Goal: Check status

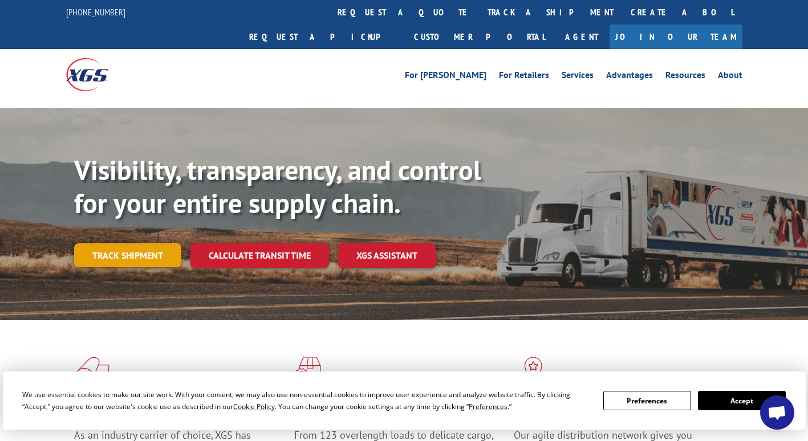
click at [127, 244] on link "Track shipment" at bounding box center [127, 256] width 107 height 24
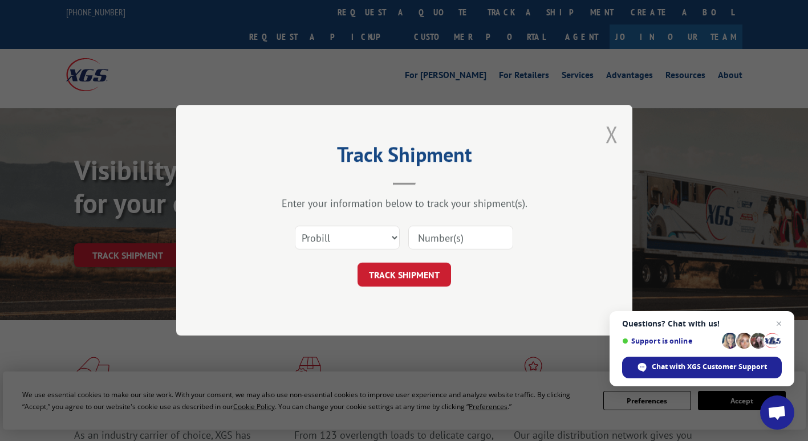
click at [610, 131] on button "Close modal" at bounding box center [612, 134] width 13 height 30
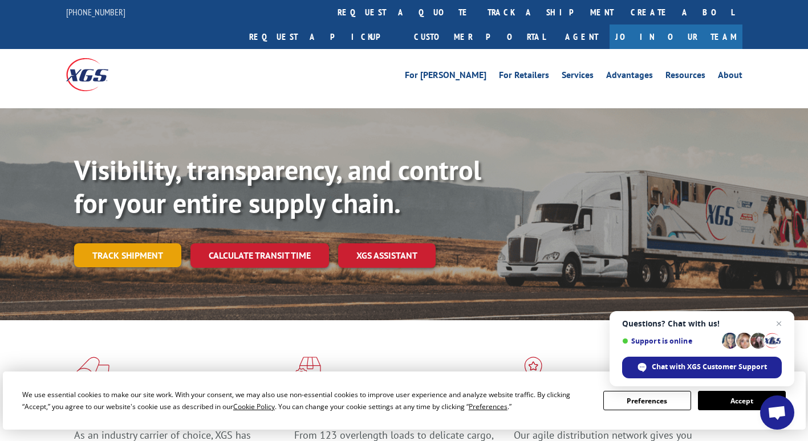
click at [119, 244] on link "Track shipment" at bounding box center [127, 256] width 107 height 24
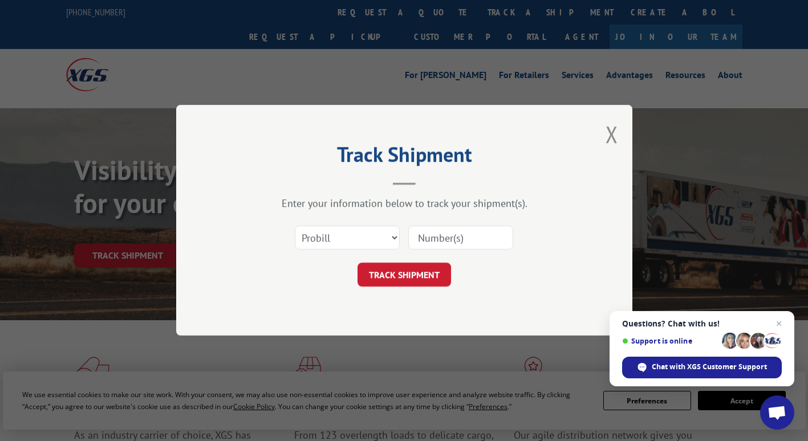
click at [432, 241] on input at bounding box center [460, 238] width 105 height 24
paste input "17496918"
type input "17496918"
click at [429, 271] on button "TRACK SHIPMENT" at bounding box center [405, 275] width 94 height 24
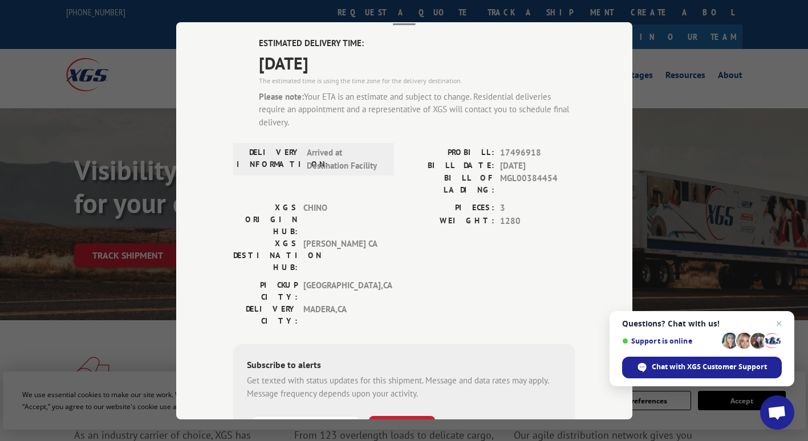
scroll to position [57, 0]
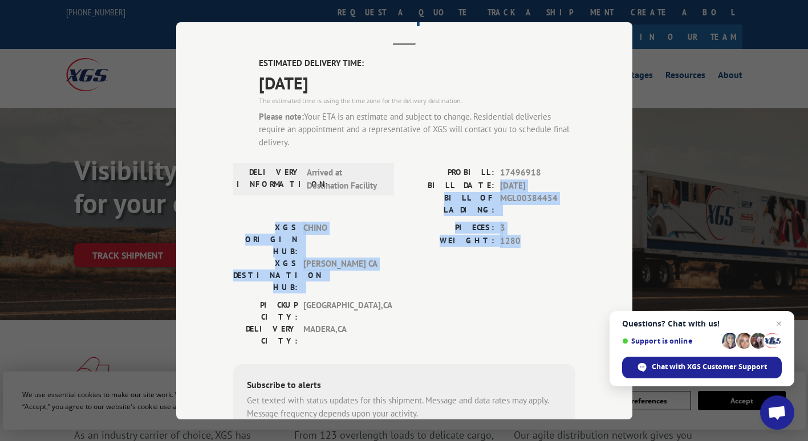
drag, startPoint x: 494, startPoint y: 186, endPoint x: 533, endPoint y: 241, distance: 67.6
click at [533, 241] on div "ESTIMATED DELIVERY TIME: [DATE] The estimated time is using the time zone for t…" at bounding box center [404, 288] width 342 height 463
drag, startPoint x: 533, startPoint y: 241, endPoint x: 399, endPoint y: 234, distance: 134.2
click at [399, 234] on div "XGS ORIGIN HUB: CHINO XGS DESTINATION HUB: TRACY CA PIECES: 3 WEIGHT: 1280" at bounding box center [404, 261] width 342 height 78
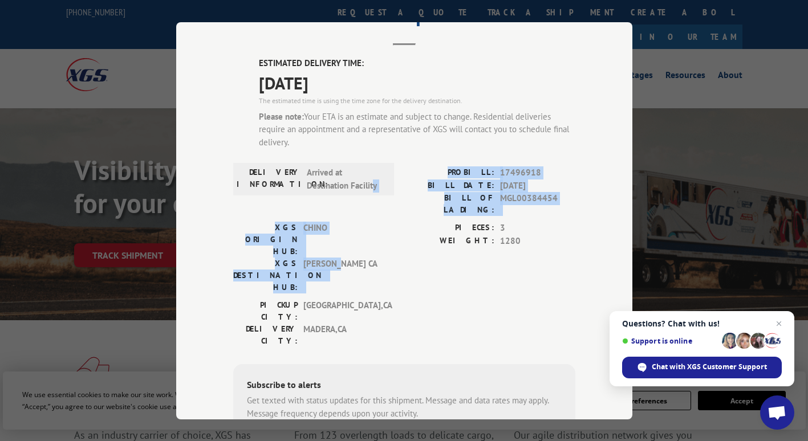
drag, startPoint x: 358, startPoint y: 200, endPoint x: 338, endPoint y: 224, distance: 31.2
click at [338, 224] on div "ESTIMATED DELIVERY TIME: [DATE] The estimated time is using the time zone for t…" at bounding box center [404, 288] width 342 height 463
drag, startPoint x: 338, startPoint y: 224, endPoint x: 373, endPoint y: 251, distance: 43.9
click at [373, 251] on div "XGS ORIGIN HUB: CHINO XGS DESTINATION HUB: TRACY CA" at bounding box center [310, 261] width 154 height 78
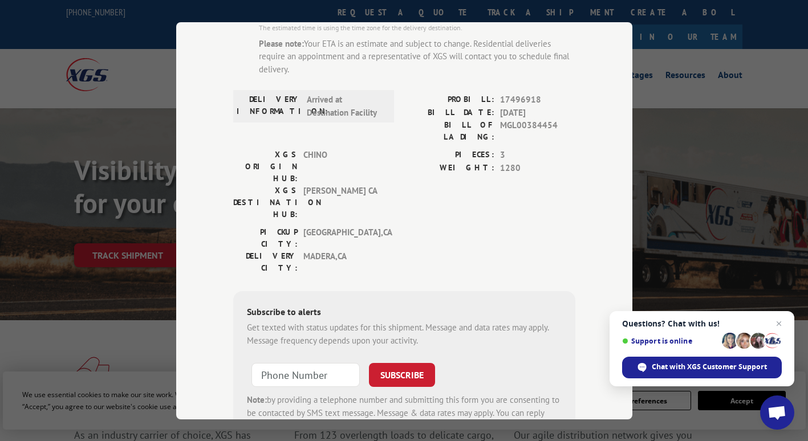
scroll to position [111, 0]
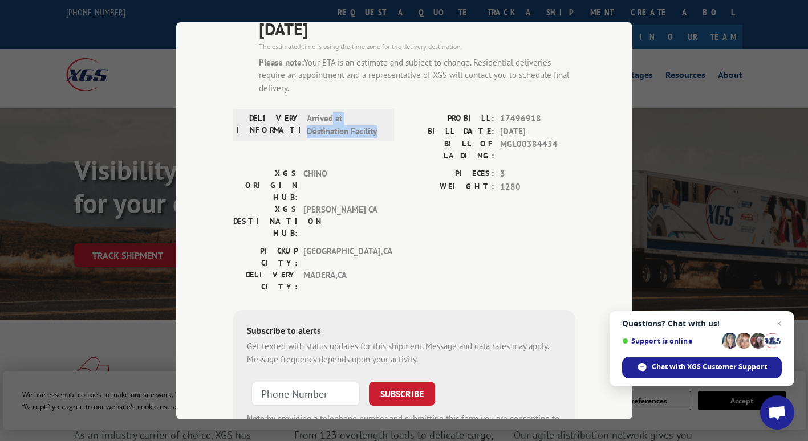
drag, startPoint x: 328, startPoint y: 124, endPoint x: 381, endPoint y: 139, distance: 54.5
click at [381, 139] on div "DELIVERY INFORMATION: Arrived at Destination Facility" at bounding box center [313, 125] width 161 height 33
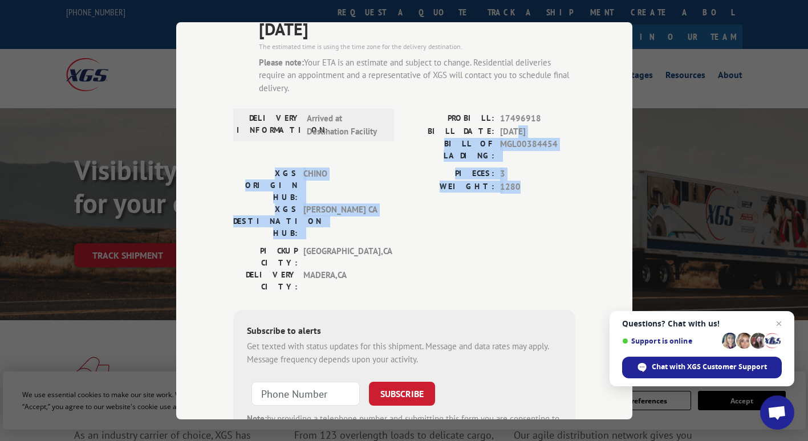
drag, startPoint x: 515, startPoint y: 133, endPoint x: 534, endPoint y: 194, distance: 64.6
click at [534, 194] on div "ESTIMATED DELIVERY TIME: [DATE] The estimated time is using the time zone for t…" at bounding box center [404, 234] width 342 height 463
drag, startPoint x: 534, startPoint y: 194, endPoint x: 537, endPoint y: 187, distance: 7.8
click at [537, 187] on div "PIECES: 3 WEIGHT: 1280" at bounding box center [489, 207] width 171 height 78
click at [521, 168] on span "3" at bounding box center [537, 174] width 75 height 13
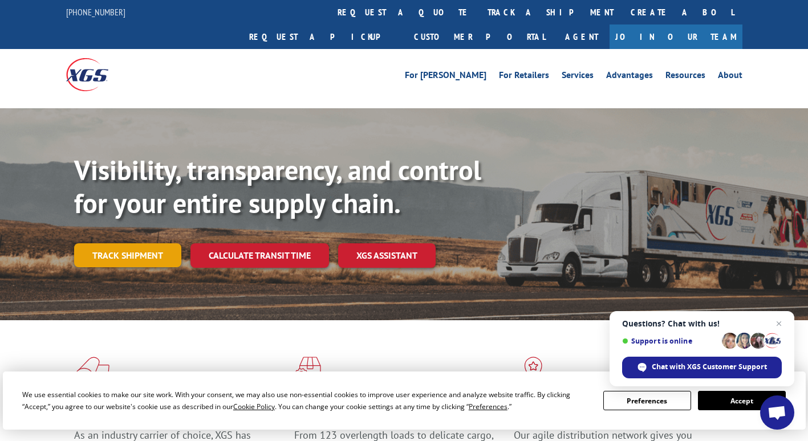
click at [160, 244] on link "Track shipment" at bounding box center [127, 256] width 107 height 24
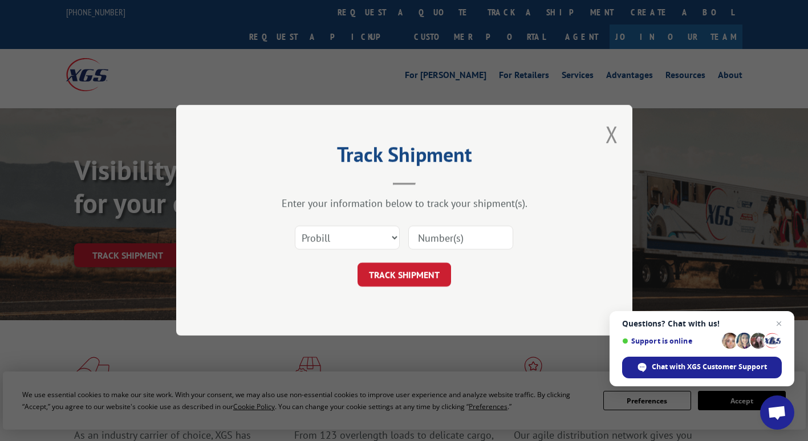
click at [470, 241] on input at bounding box center [460, 238] width 105 height 24
paste input "17496918"
type input "17496918"
click at [397, 267] on button "TRACK SHIPMENT" at bounding box center [405, 275] width 94 height 24
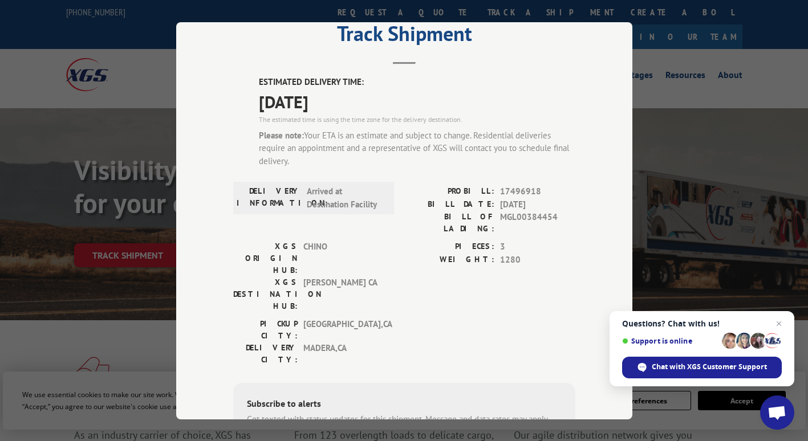
scroll to position [57, 0]
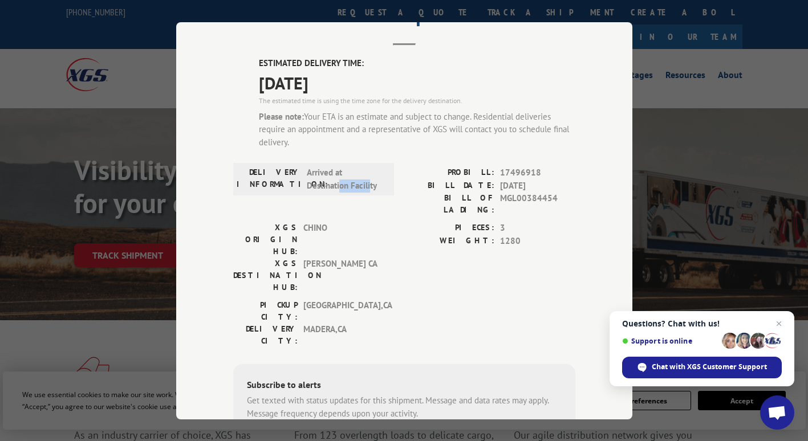
drag, startPoint x: 354, startPoint y: 187, endPoint x: 339, endPoint y: 186, distance: 14.9
click at [339, 186] on span "Arrived at Destination Facility" at bounding box center [345, 180] width 77 height 26
drag, startPoint x: 339, startPoint y: 186, endPoint x: 351, endPoint y: 189, distance: 12.5
click at [350, 188] on span "Arrived at Destination Facility" at bounding box center [345, 180] width 77 height 26
click at [379, 222] on div "XGS ORIGIN HUB: CHINO" at bounding box center [310, 240] width 154 height 36
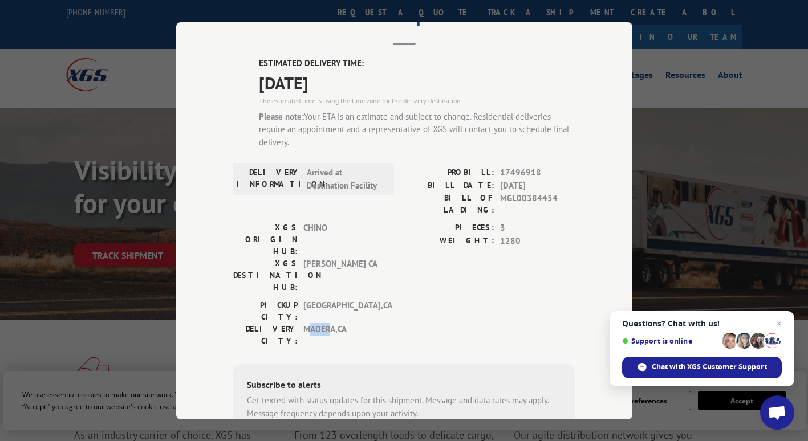
drag, startPoint x: 306, startPoint y: 274, endPoint x: 325, endPoint y: 276, distance: 18.9
click at [325, 323] on span "MADERA , [GEOGRAPHIC_DATA]" at bounding box center [341, 335] width 77 height 24
drag, startPoint x: 325, startPoint y: 276, endPoint x: 359, endPoint y: 281, distance: 34.5
click at [359, 299] on div "[GEOGRAPHIC_DATA]: [GEOGRAPHIC_DATA] , [GEOGRAPHIC_DATA] DELIVERY CITY: [GEOGRA…" at bounding box center [310, 326] width 154 height 54
drag, startPoint x: 366, startPoint y: 188, endPoint x: 305, endPoint y: 189, distance: 61.6
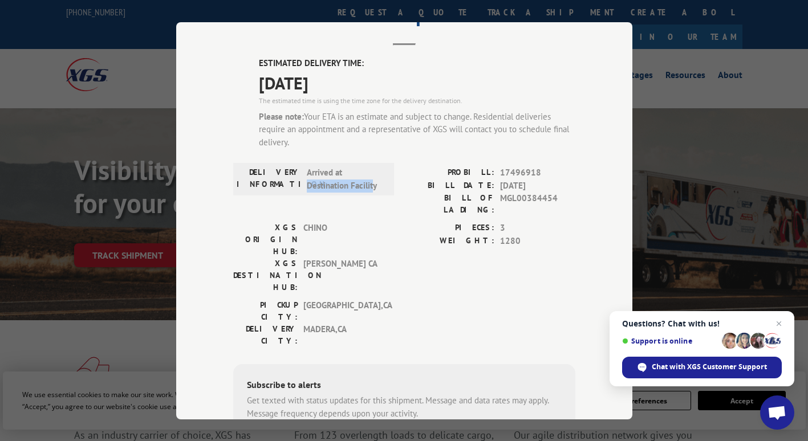
click at [307, 189] on span "Arrived at Destination Facility" at bounding box center [345, 180] width 77 height 26
drag, startPoint x: 305, startPoint y: 189, endPoint x: 357, endPoint y: 200, distance: 53.6
click at [357, 200] on div "DELIVERY INFORMATION: Arrived at Destination Facility" at bounding box center [313, 194] width 161 height 55
drag, startPoint x: 350, startPoint y: 84, endPoint x: 241, endPoint y: 83, distance: 108.4
click at [241, 83] on div "ESTIMATED DELIVERY TIME: [DATE] The estimated time is using the time zone for t…" at bounding box center [404, 288] width 342 height 463
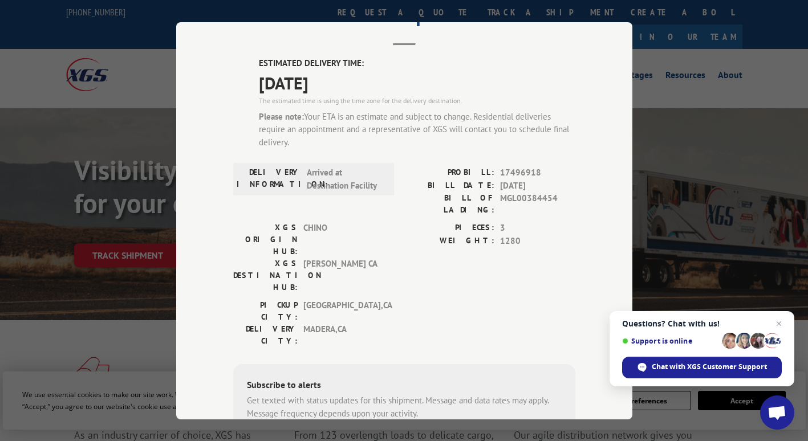
click at [356, 95] on div "The estimated time is using the time zone for the delivery destination." at bounding box center [417, 100] width 317 height 10
drag, startPoint x: 382, startPoint y: 100, endPoint x: 462, endPoint y: 102, distance: 79.8
click at [462, 102] on div "The estimated time is using the time zone for the delivery destination." at bounding box center [417, 100] width 317 height 10
drag, startPoint x: 255, startPoint y: 105, endPoint x: 461, endPoint y: 103, distance: 205.3
click at [461, 103] on div "ESTIMATED DELIVERY TIME: [DATE] The estimated time is using the time zone for t…" at bounding box center [404, 288] width 342 height 463
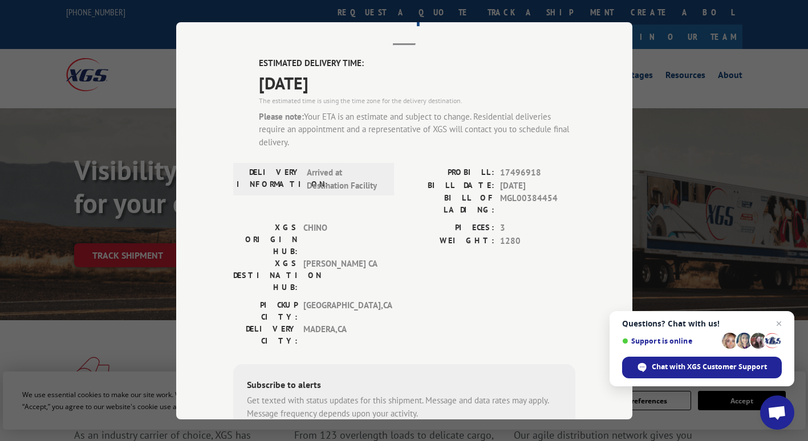
click at [293, 86] on span "[DATE]" at bounding box center [417, 83] width 317 height 26
drag, startPoint x: 337, startPoint y: 86, endPoint x: 307, endPoint y: 83, distance: 30.3
click at [335, 85] on span "[DATE]" at bounding box center [417, 83] width 317 height 26
click at [279, 83] on span "[DATE]" at bounding box center [417, 83] width 317 height 26
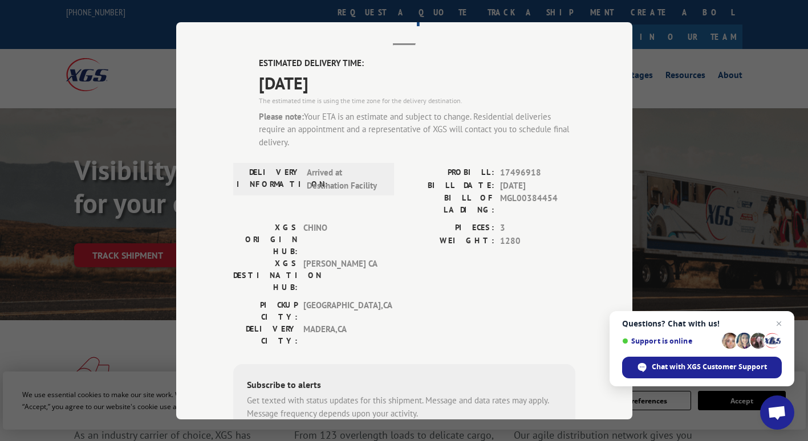
click at [279, 83] on span "[DATE]" at bounding box center [417, 83] width 317 height 26
click at [284, 84] on span "[DATE]" at bounding box center [417, 83] width 317 height 26
drag, startPoint x: 494, startPoint y: 220, endPoint x: 501, endPoint y: 220, distance: 6.9
click at [501, 222] on div "PIECES: 3" at bounding box center [489, 228] width 171 height 13
